Goal: Find specific page/section: Find specific page/section

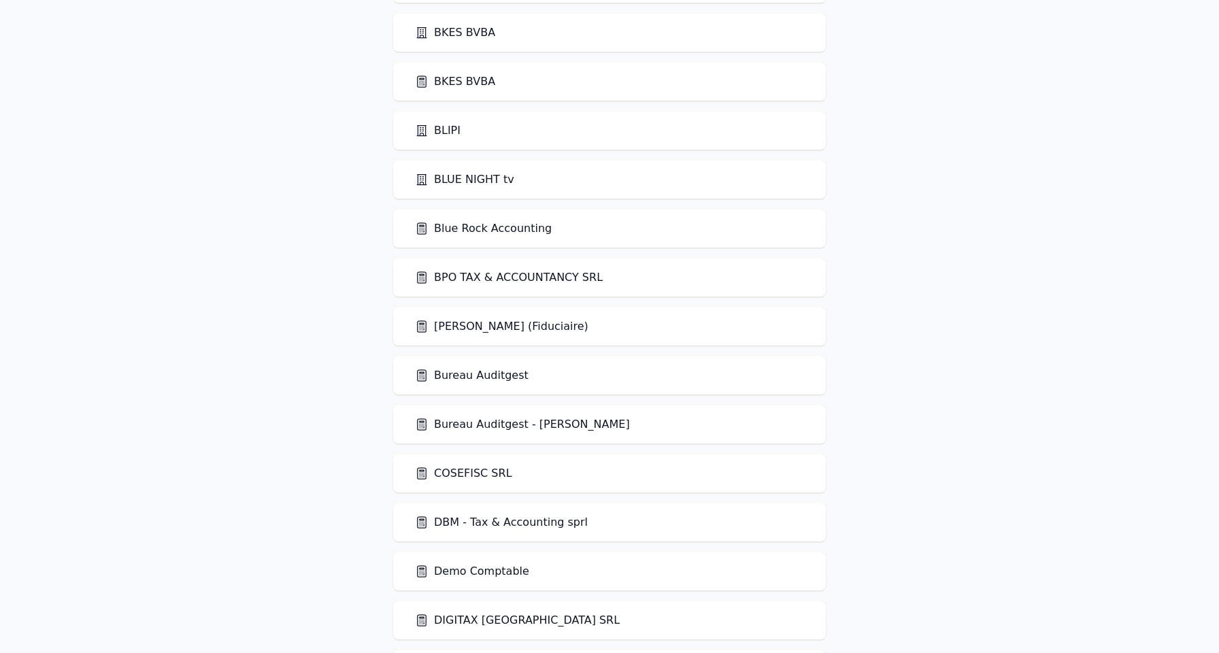
scroll to position [1371, 0]
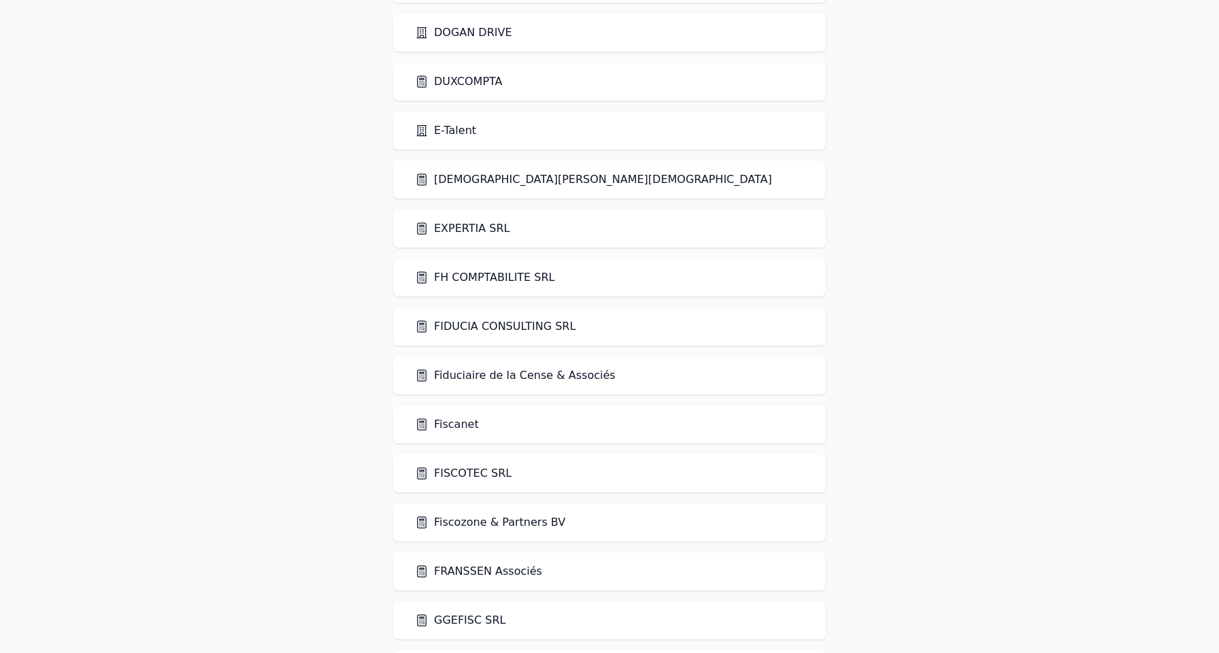
click at [532, 330] on link "FIDUCIA CONSULTING SRL" at bounding box center [495, 326] width 161 height 16
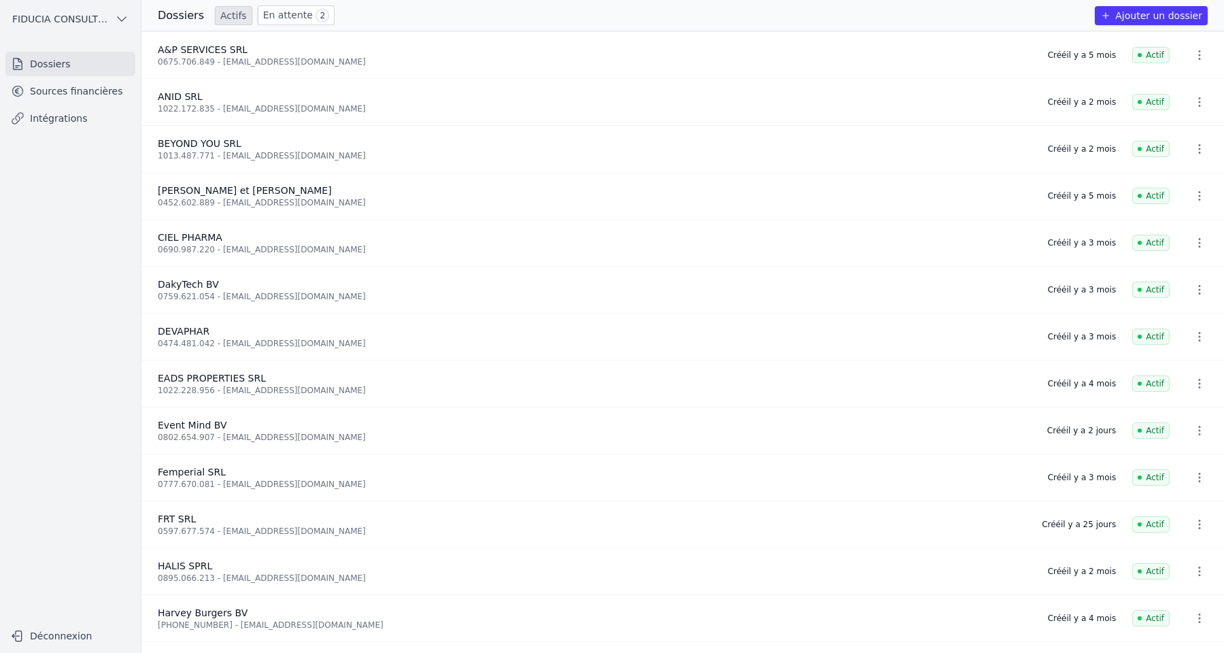
click at [88, 100] on link "Sources financières" at bounding box center [70, 91] width 130 height 24
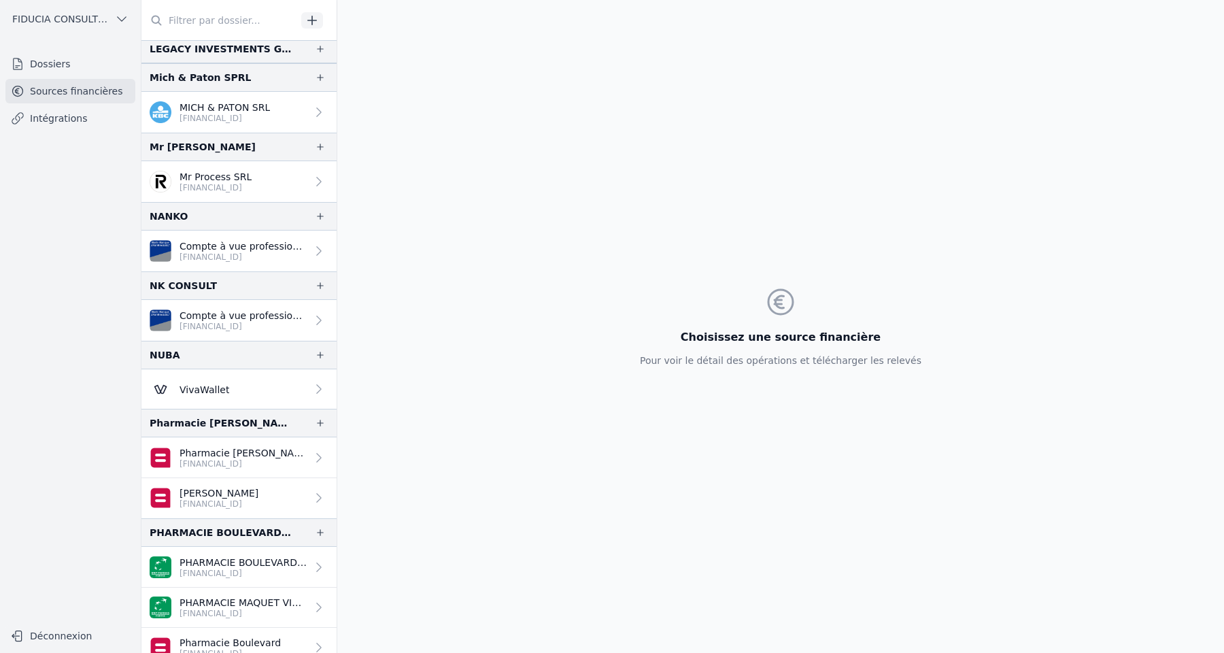
scroll to position [847, 0]
click at [256, 450] on p "Pharmacie [PERSON_NAME]" at bounding box center [243, 454] width 127 height 14
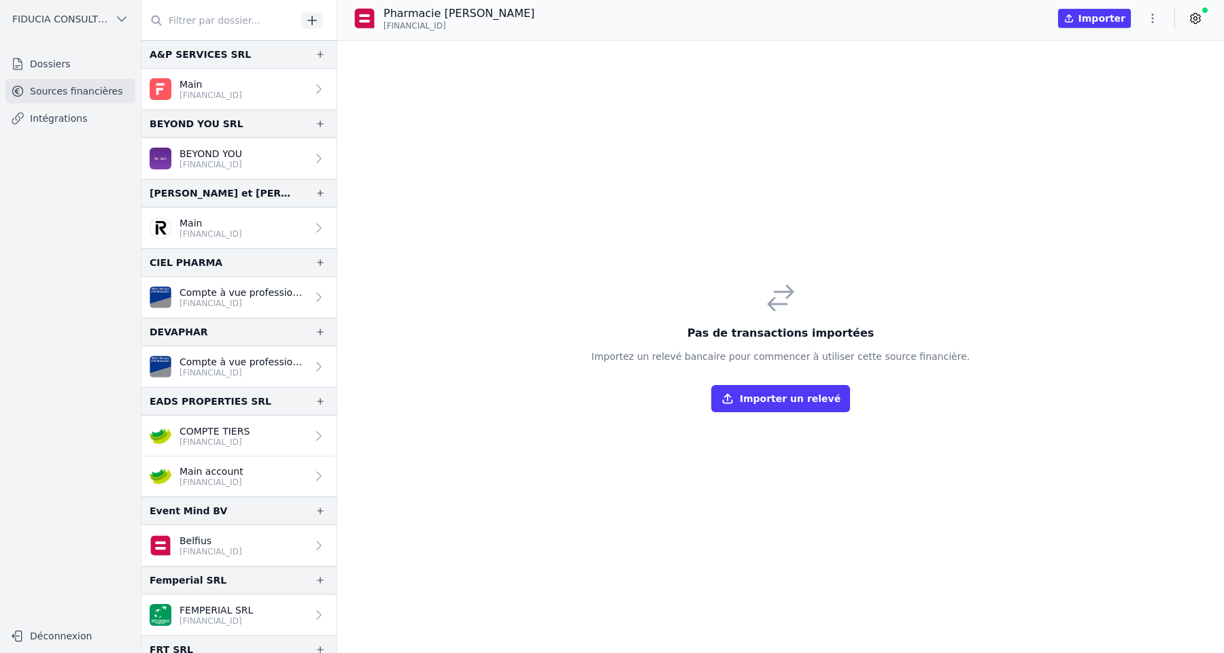
click at [270, 358] on p "Compte à vue professionnel" at bounding box center [243, 362] width 127 height 14
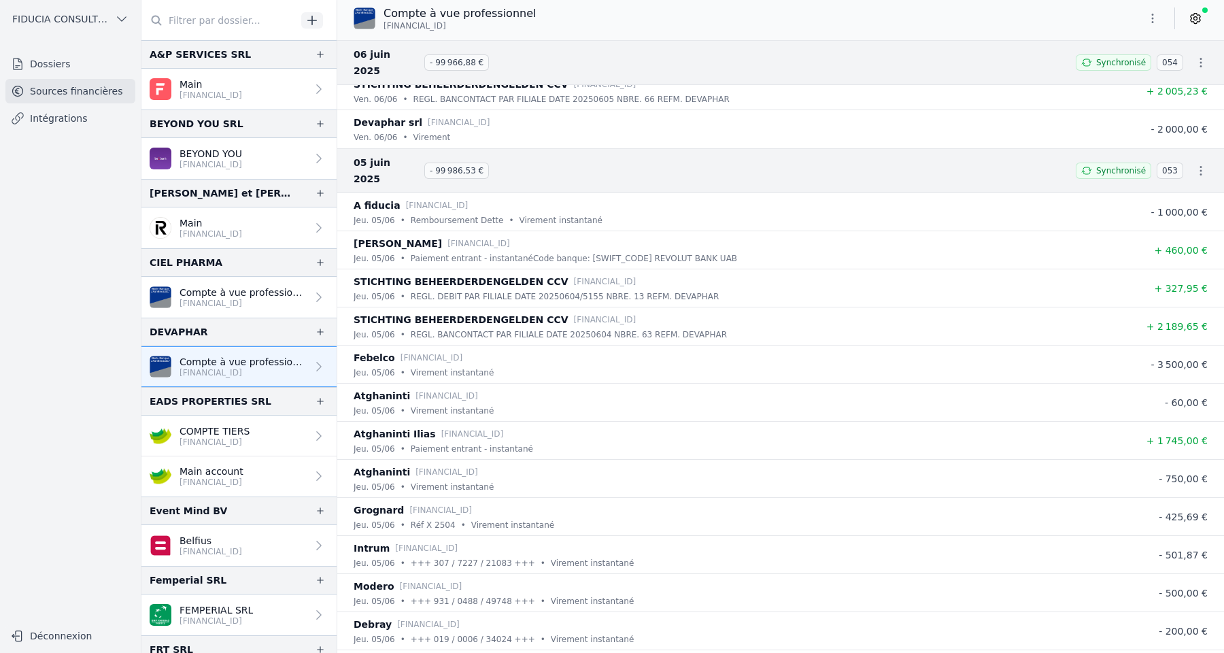
scroll to position [31359, 0]
drag, startPoint x: 155, startPoint y: 332, endPoint x: 172, endPoint y: 334, distance: 17.1
click at [172, 334] on div "DEVAPHAR" at bounding box center [179, 332] width 58 height 16
drag, startPoint x: 149, startPoint y: 331, endPoint x: 204, endPoint y: 336, distance: 55.4
click at [204, 336] on div "DEVAPHAR" at bounding box center [238, 332] width 195 height 29
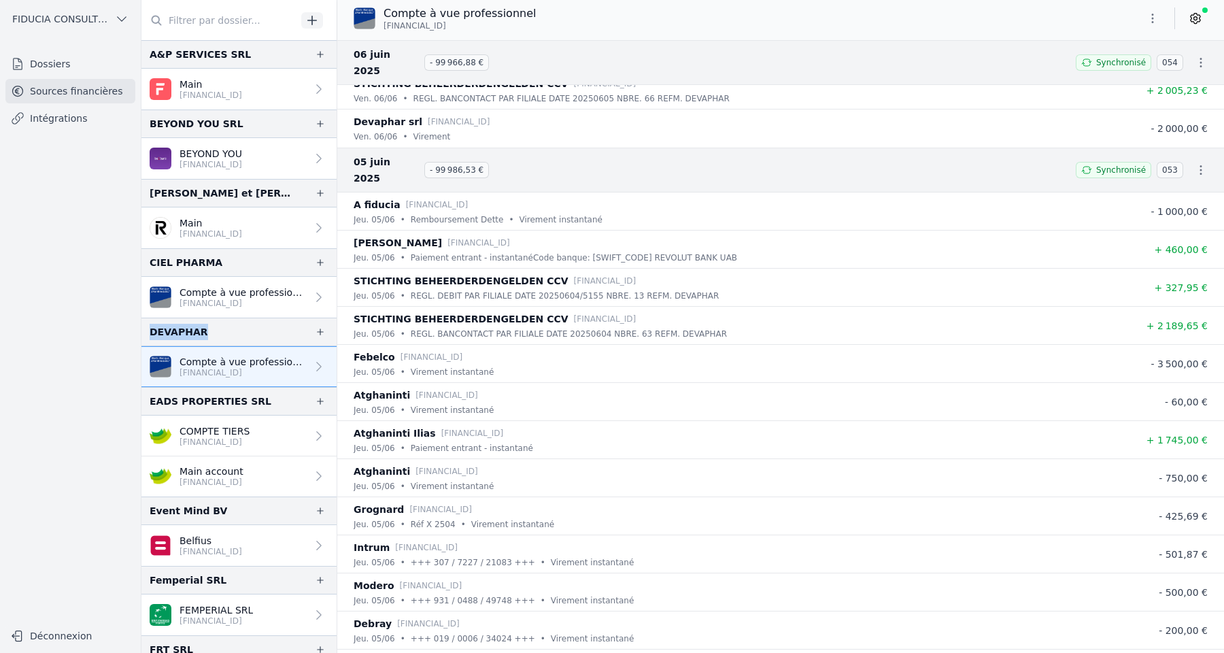
copy div "DEVAPHAR"
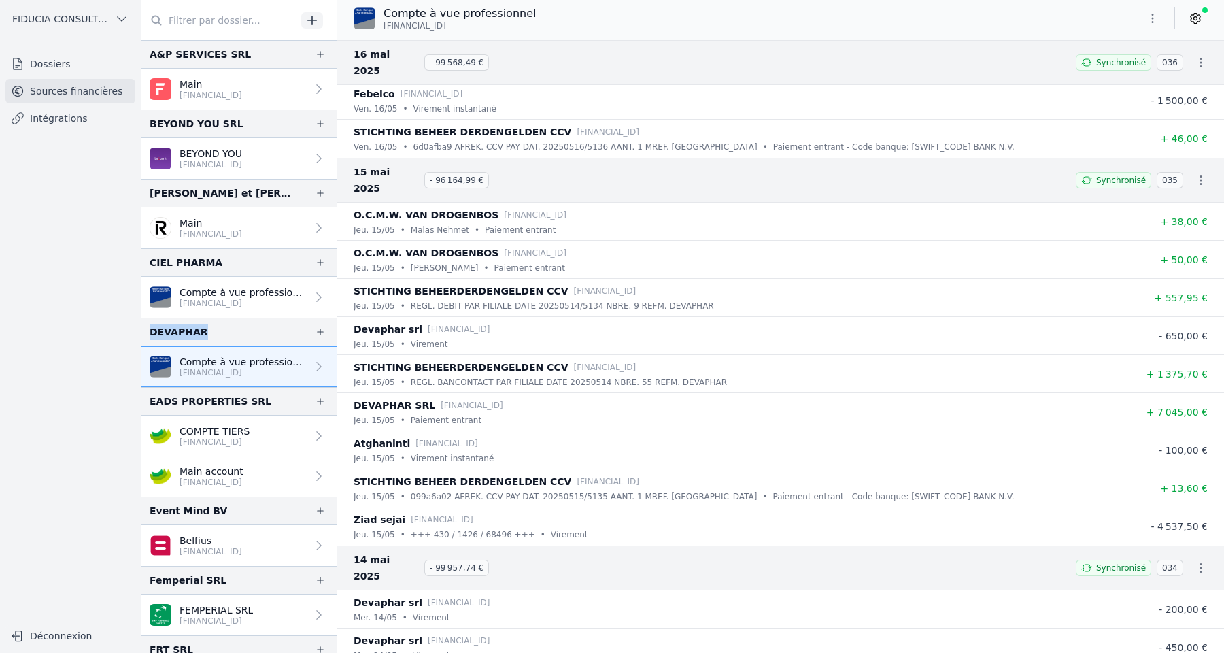
scroll to position [39611, 0]
